Goal: Task Accomplishment & Management: Manage account settings

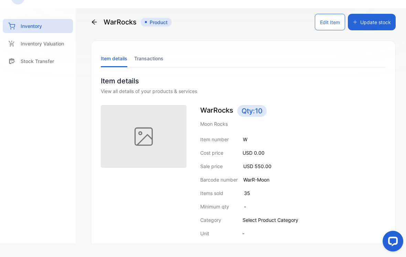
click at [98, 23] on div "WarRocks Product" at bounding box center [131, 22] width 81 height 17
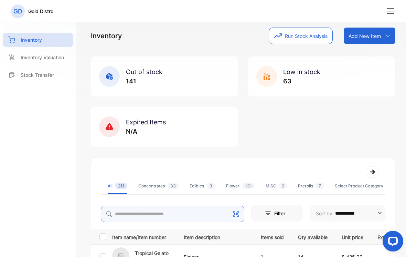
click at [151, 208] on input "search" at bounding box center [172, 213] width 143 height 17
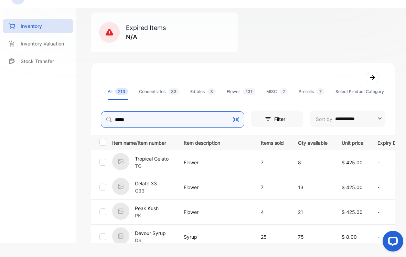
scroll to position [85, 0]
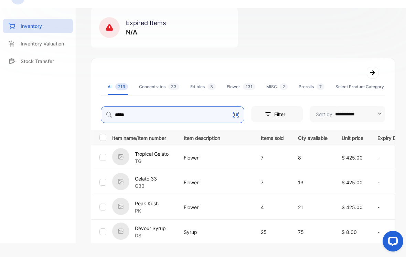
type input "****"
click at [363, 155] on p "$ 425.00" at bounding box center [353, 157] width 22 height 7
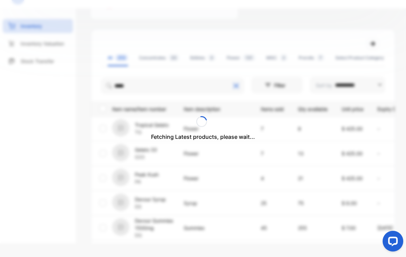
scroll to position [115, 0]
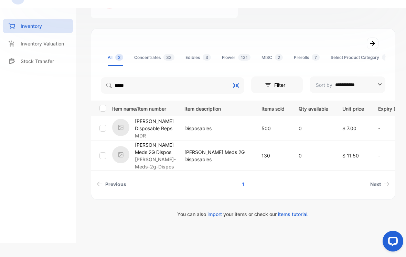
click at [133, 124] on div "[PERSON_NAME] Disposable Reps MDR" at bounding box center [144, 128] width 64 height 22
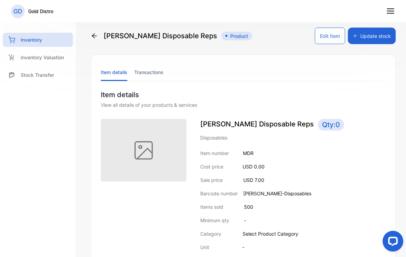
click at [379, 37] on button "Update stock" at bounding box center [372, 36] width 48 height 17
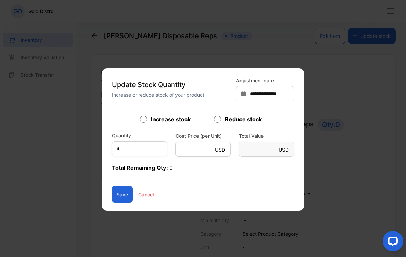
click at [134, 168] on p "Total Remaining Qty: 0" at bounding box center [203, 170] width 182 height 15
click at [128, 156] on input "*" at bounding box center [139, 148] width 55 height 15
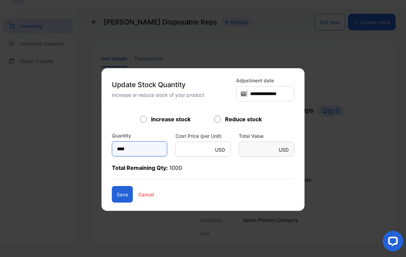
type input "****"
click at [119, 194] on button "Save" at bounding box center [122, 194] width 21 height 17
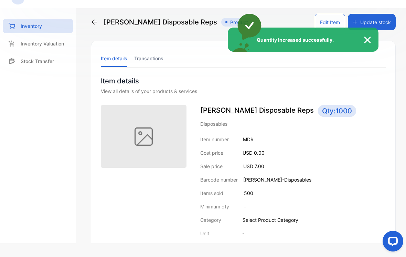
click at [98, 25] on div "Quantity Increased successfully." at bounding box center [203, 128] width 406 height 257
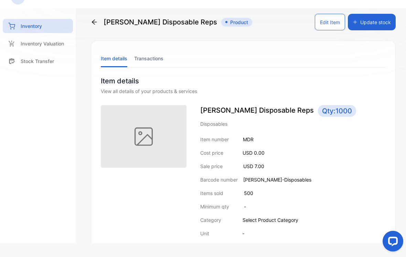
click at [104, 16] on div "[PERSON_NAME] Disposable Reps Product" at bounding box center [171, 22] width 161 height 17
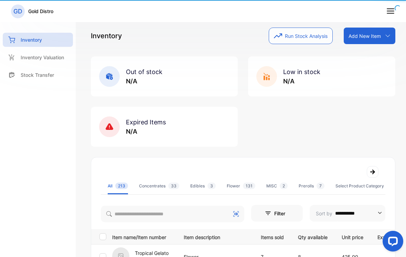
click at [103, 30] on div "Inventory Run Stock Analysis Add New Item Add item manually Import item Scan ba…" at bounding box center [243, 36] width 304 height 17
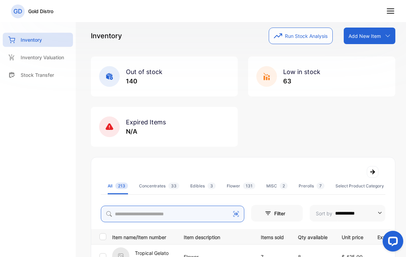
click at [129, 215] on input "search" at bounding box center [172, 213] width 143 height 17
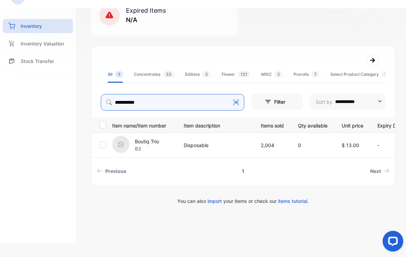
scroll to position [98, 0]
type input "**********"
click at [138, 145] on p "B3" at bounding box center [147, 148] width 24 height 7
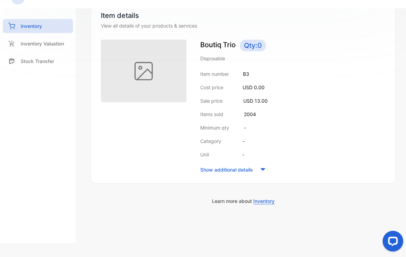
click at [135, 146] on div at bounding box center [144, 107] width 86 height 135
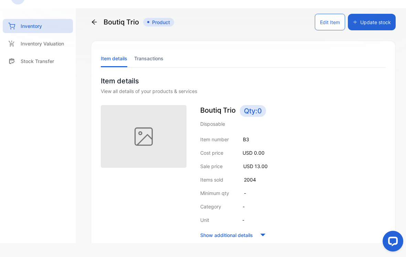
click at [382, 22] on button "Update stock" at bounding box center [372, 22] width 48 height 17
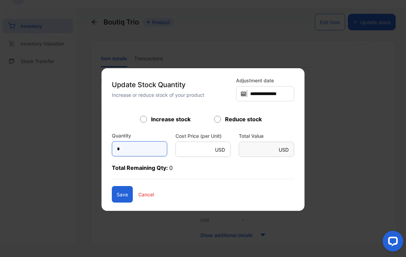
click at [135, 148] on input "*" at bounding box center [139, 148] width 55 height 15
type input "***"
click at [122, 193] on button "Save" at bounding box center [122, 194] width 21 height 17
